Goal: Find specific page/section: Find specific page/section

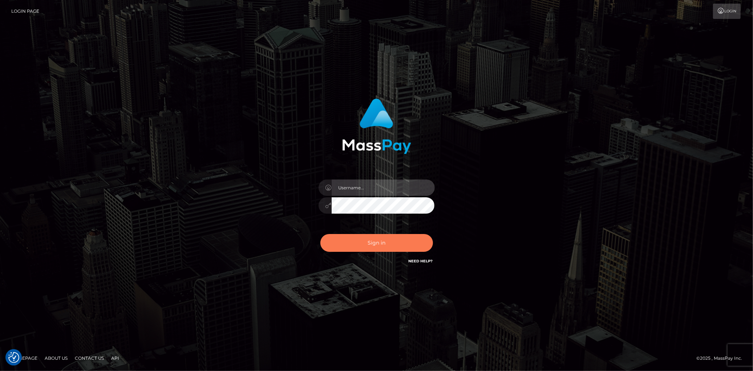
type input "[PERSON_NAME]"
click at [419, 235] on button "Sign in" at bounding box center [376, 243] width 113 height 18
type input "[PERSON_NAME]"
click at [419, 235] on button "Sign in" at bounding box center [376, 243] width 113 height 18
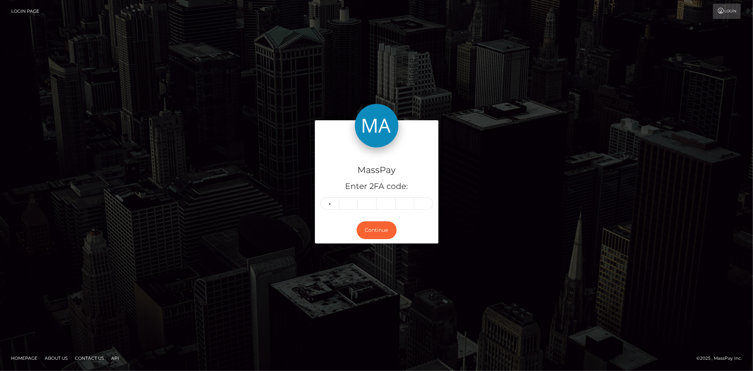
type input "1"
type input "7"
type input "3"
type input "4"
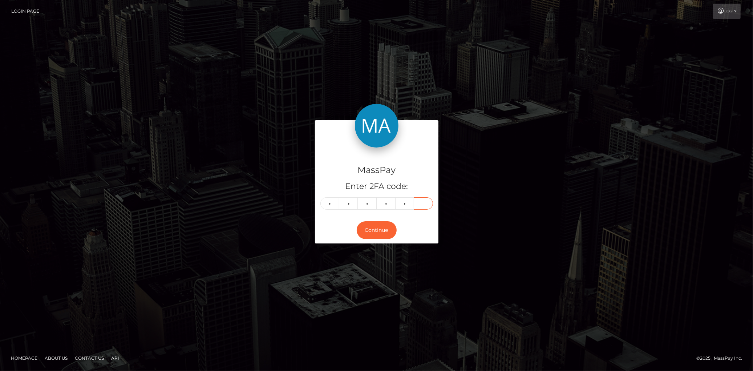
type input "2"
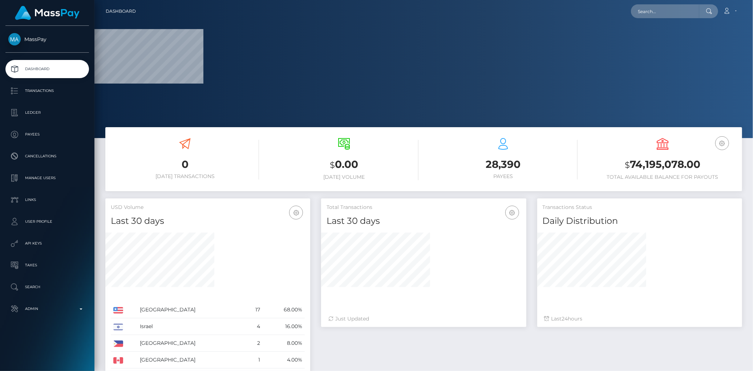
click at [662, 19] on nav "Dashboard Loading... Loading... Account Edit Profile" at bounding box center [423, 11] width 658 height 23
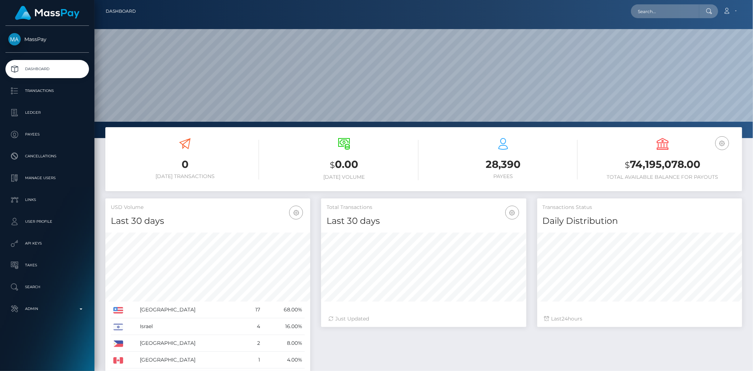
scroll to position [129, 205]
click at [661, 15] on input "text" at bounding box center [665, 11] width 68 height 14
paste input "poact_infhustMoO5N"
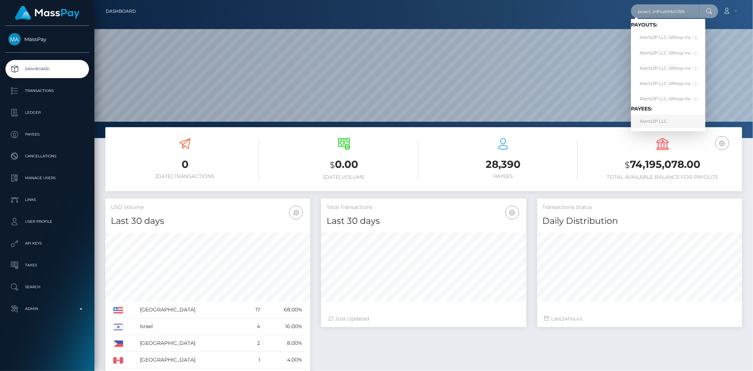
type input "poact_infhustMoO5N"
click at [649, 121] on link "AlertsJP LLC" at bounding box center [668, 121] width 74 height 13
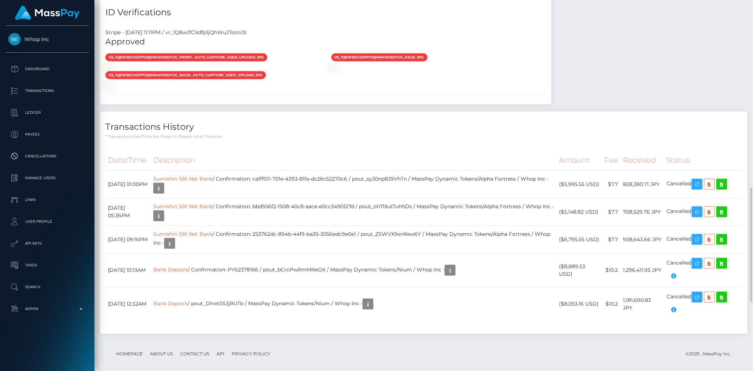
scroll to position [827, 0]
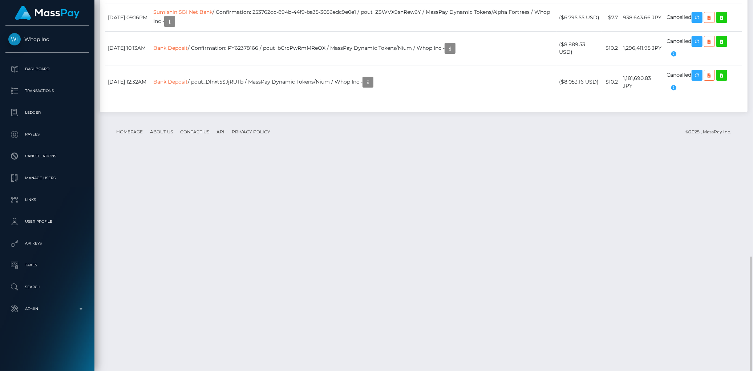
drag, startPoint x: 280, startPoint y: 172, endPoint x: 332, endPoint y: 171, distance: 52.3
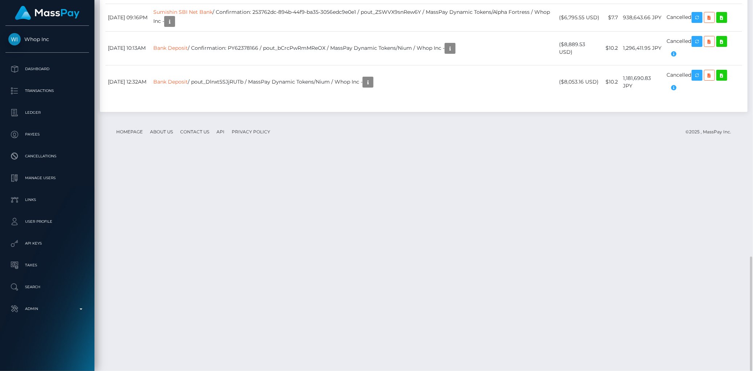
copy td "cafff011-701e-4393-81fa-dc26c52270c6"
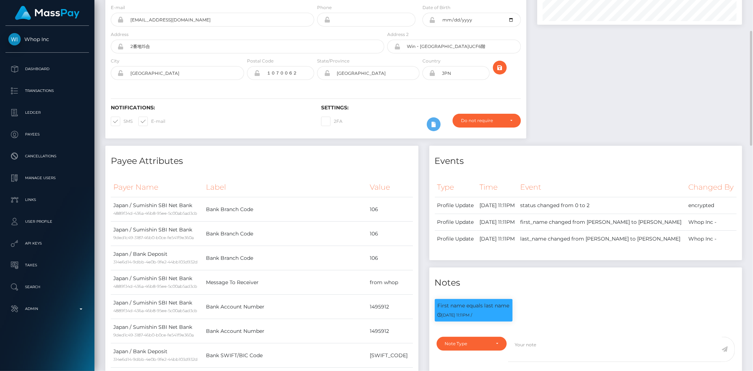
scroll to position [0, 0]
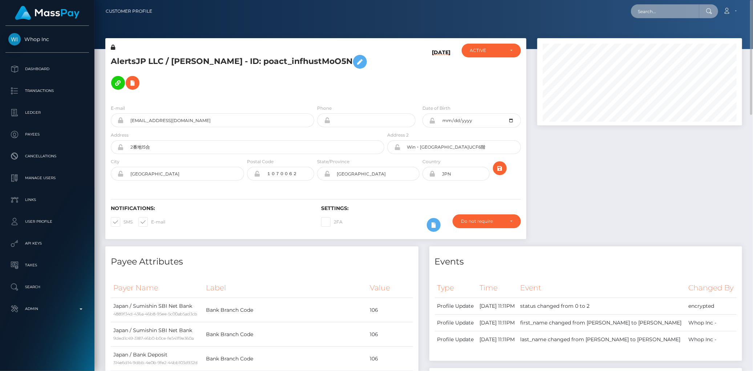
click at [676, 9] on input "text" at bounding box center [665, 11] width 68 height 14
paste input "poact_LwOabzFda4LA"
type input "poact_LwOabzFda4LA"
click at [651, 35] on link "Andrew u" at bounding box center [660, 37] width 58 height 13
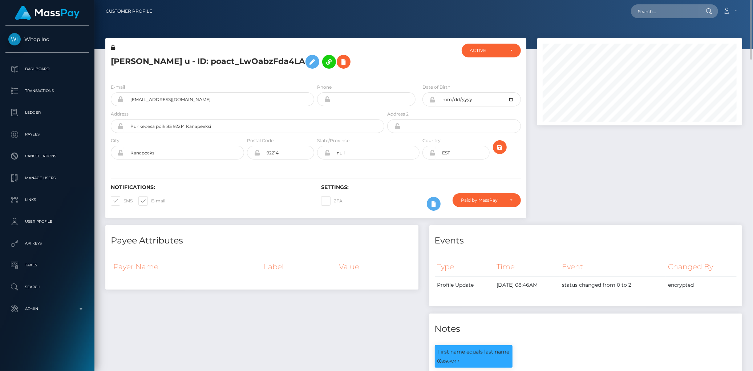
click at [160, 69] on h5 "Andrew u - ID: poact_LwOabzFda4LA" at bounding box center [245, 61] width 269 height 21
click at [157, 63] on h5 "Andrew u - ID: poact_LwOabzFda4LA" at bounding box center [245, 61] width 269 height 21
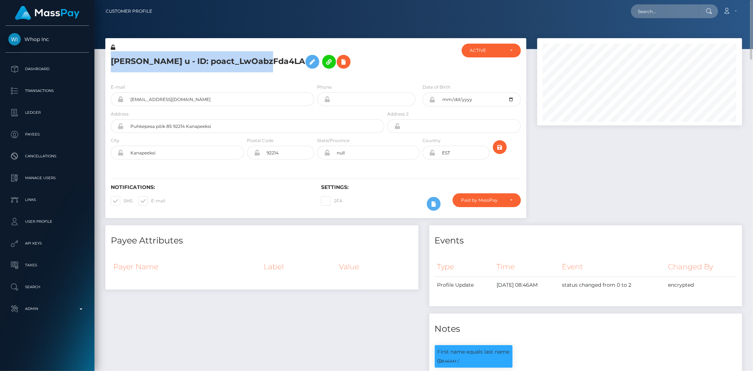
click at [157, 63] on h5 "Andrew u - ID: poact_LwOabzFda4LA" at bounding box center [245, 61] width 269 height 21
copy h5 "Andrew u - ID: poact_LwOabzFda4LA"
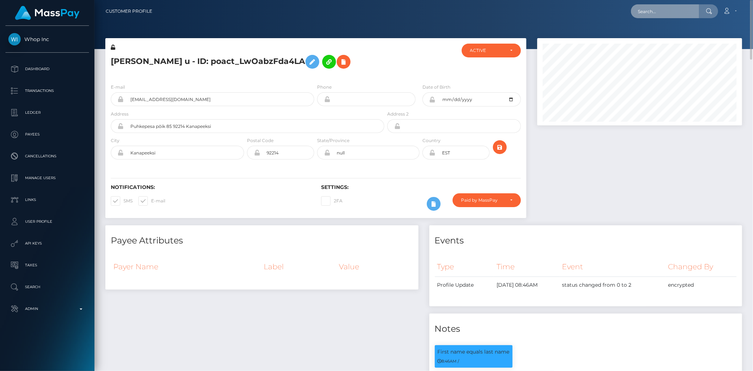
click at [661, 10] on input "text" at bounding box center [665, 11] width 68 height 14
paste input "poact_cBcunQbHTDtN"
type input "poact_cBcunQbHTDtN"
click at [672, 37] on link "MOHD MONIS KHAN" at bounding box center [660, 37] width 58 height 13
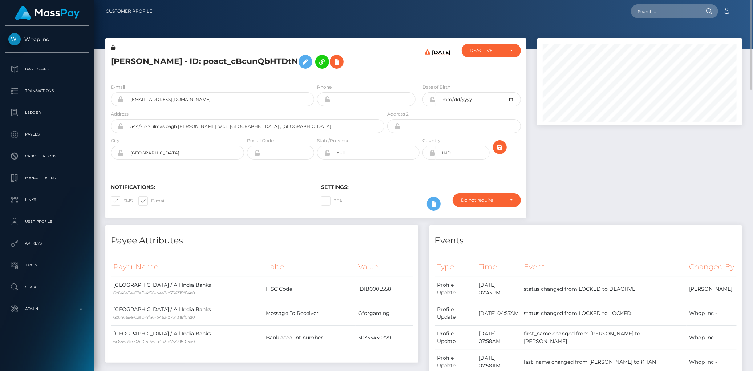
click at [197, 63] on h5 "[PERSON_NAME] - ID: poact_cBcunQbHTDtN" at bounding box center [245, 61] width 269 height 21
copy h5 "[PERSON_NAME] - ID: poact_cBcunQbHTDtN"
